Goal: Go to known website

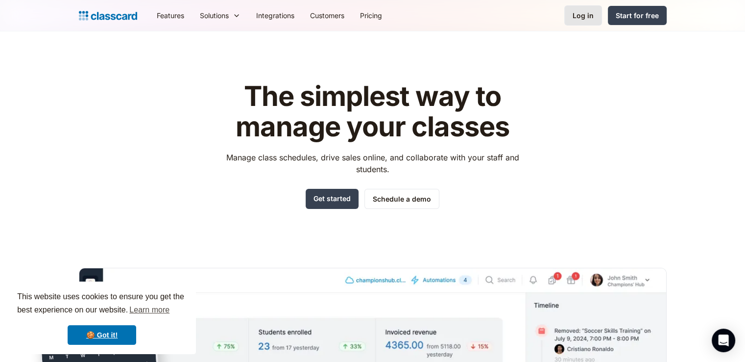
click at [581, 22] on link "Log in" at bounding box center [584, 15] width 38 height 20
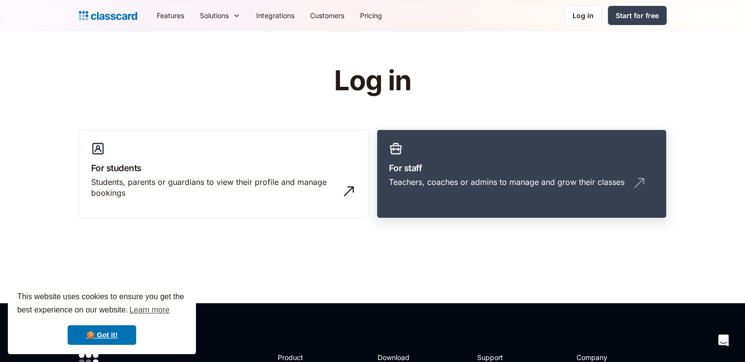
click at [443, 175] on link "For staff Teachers, coaches or admins to manage and grow their classes" at bounding box center [522, 173] width 290 height 89
